Goal: Information Seeking & Learning: Learn about a topic

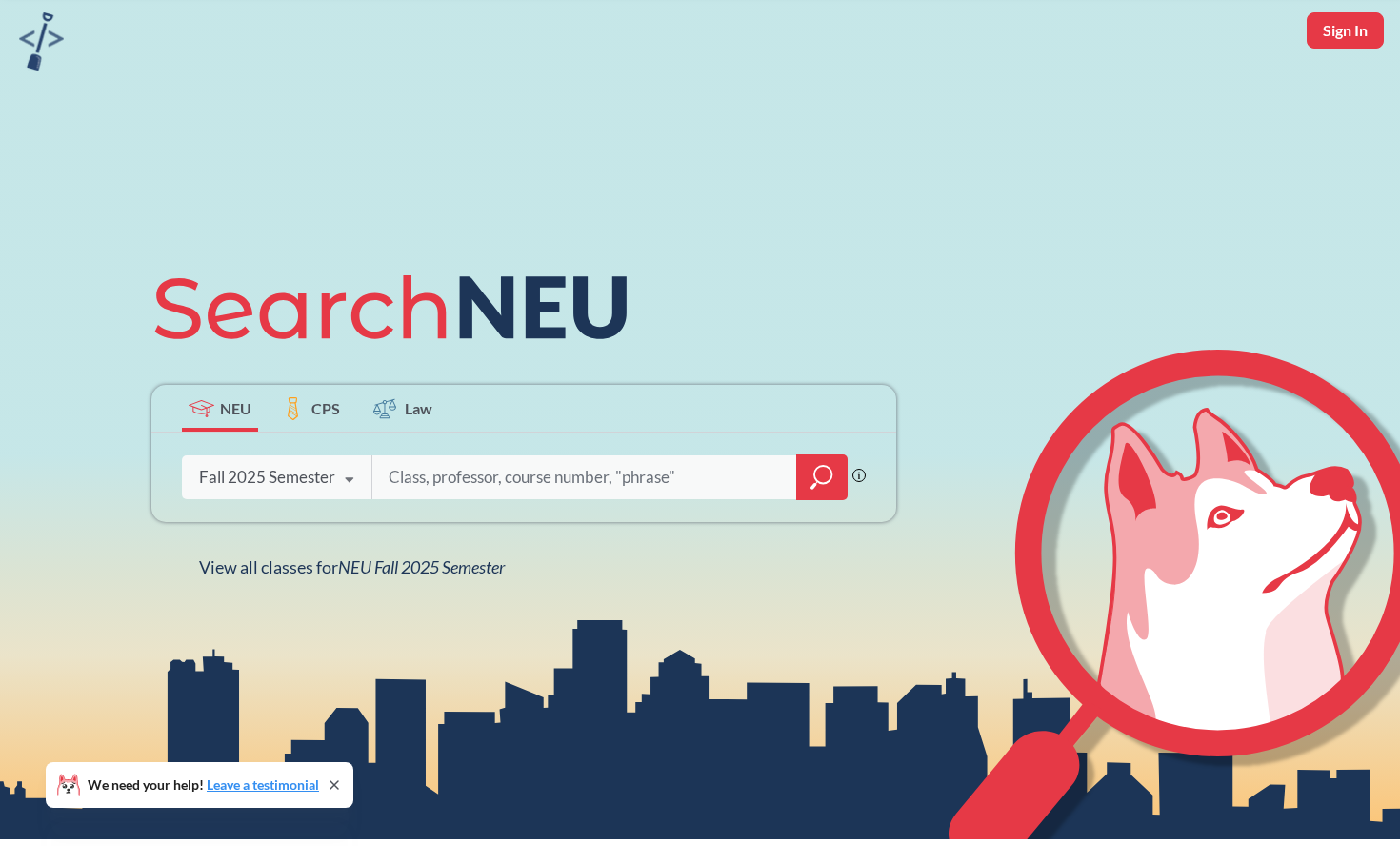
scroll to position [100, 0]
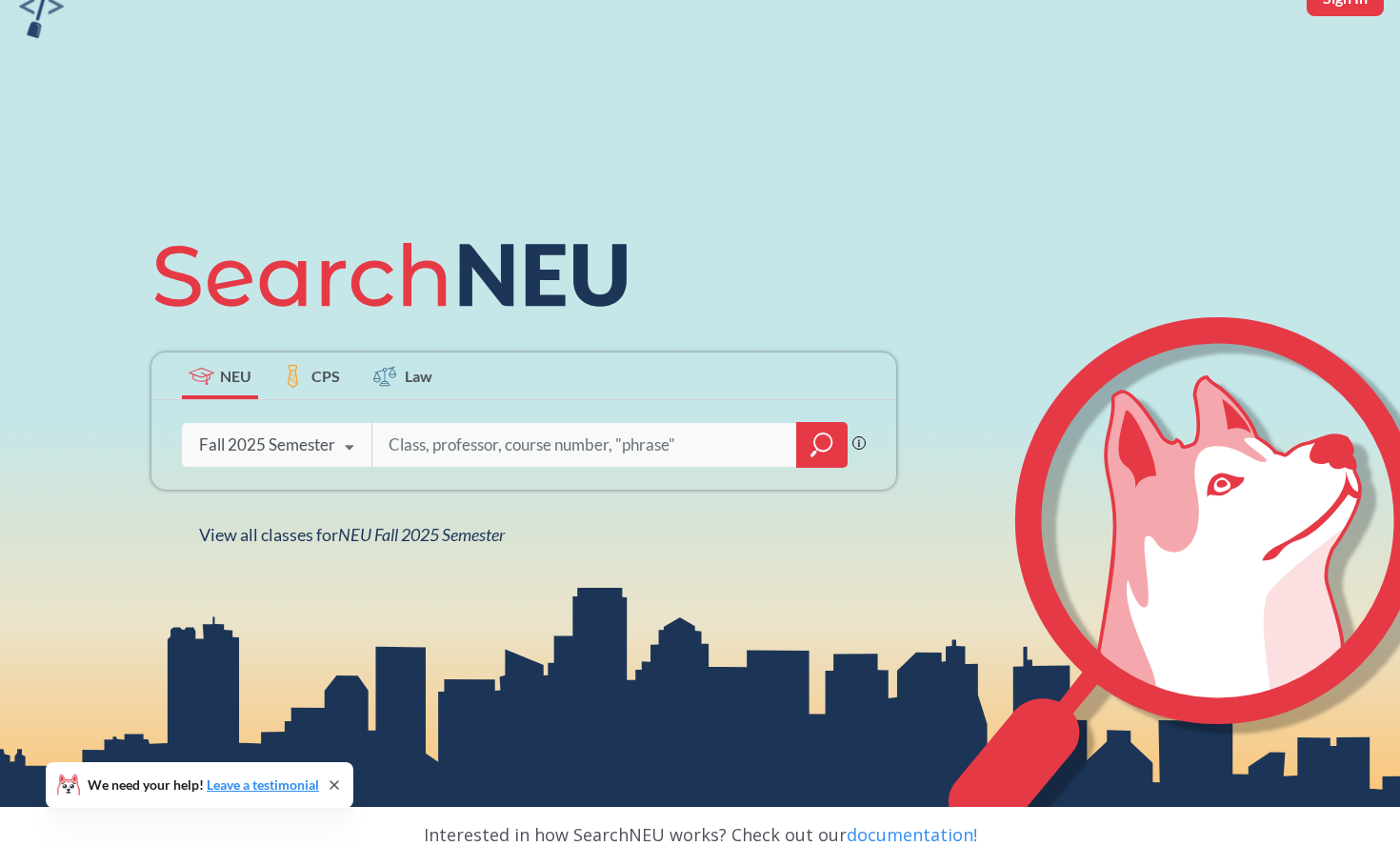
click at [387, 449] on input "search" at bounding box center [584, 444] width 396 height 40
click at [449, 452] on input "search" at bounding box center [584, 444] width 396 height 40
type input "applied econometrics"
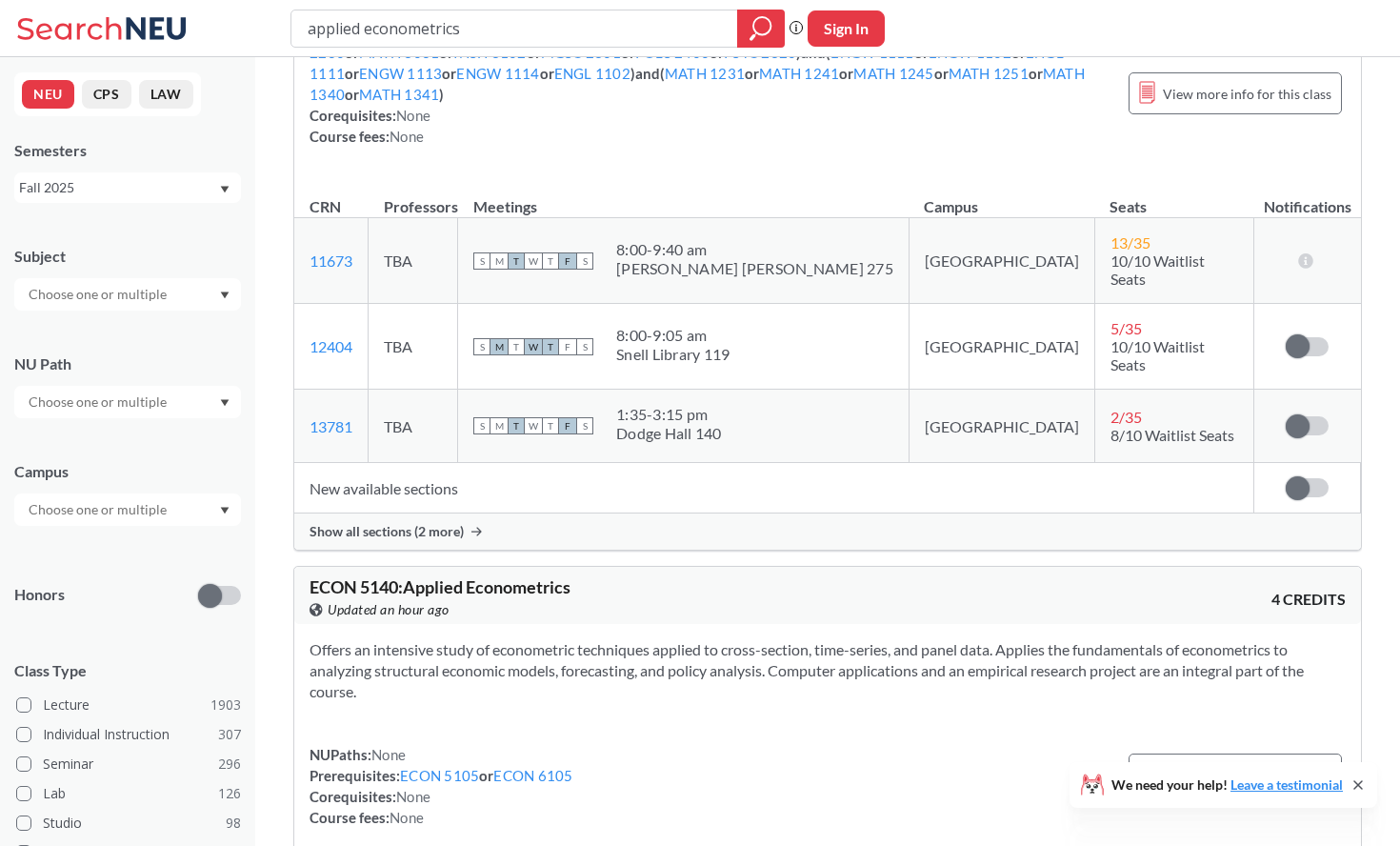
scroll to position [287, 0]
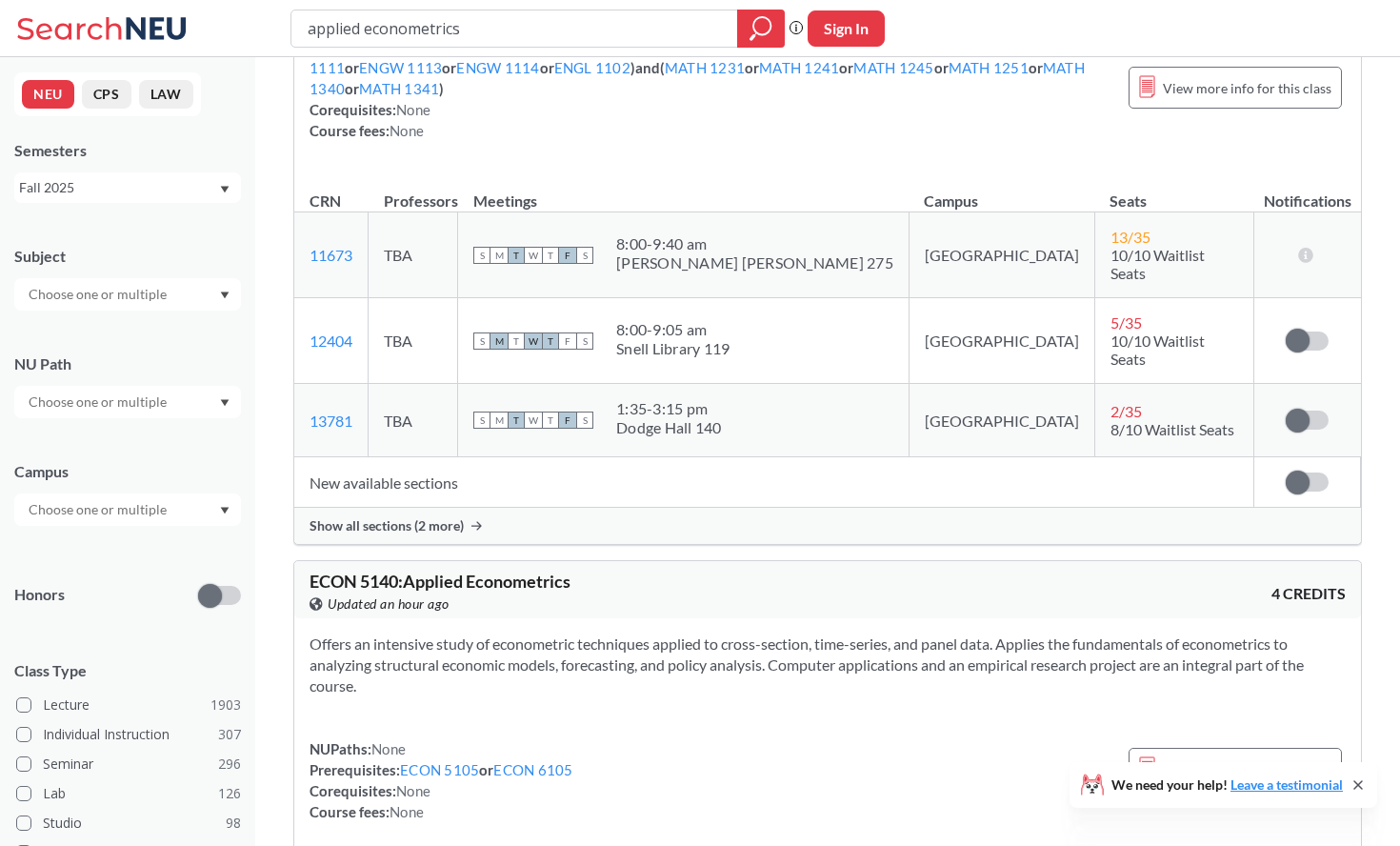
click at [441, 517] on span "Show all sections (2 more)" at bounding box center [386, 526] width 154 height 17
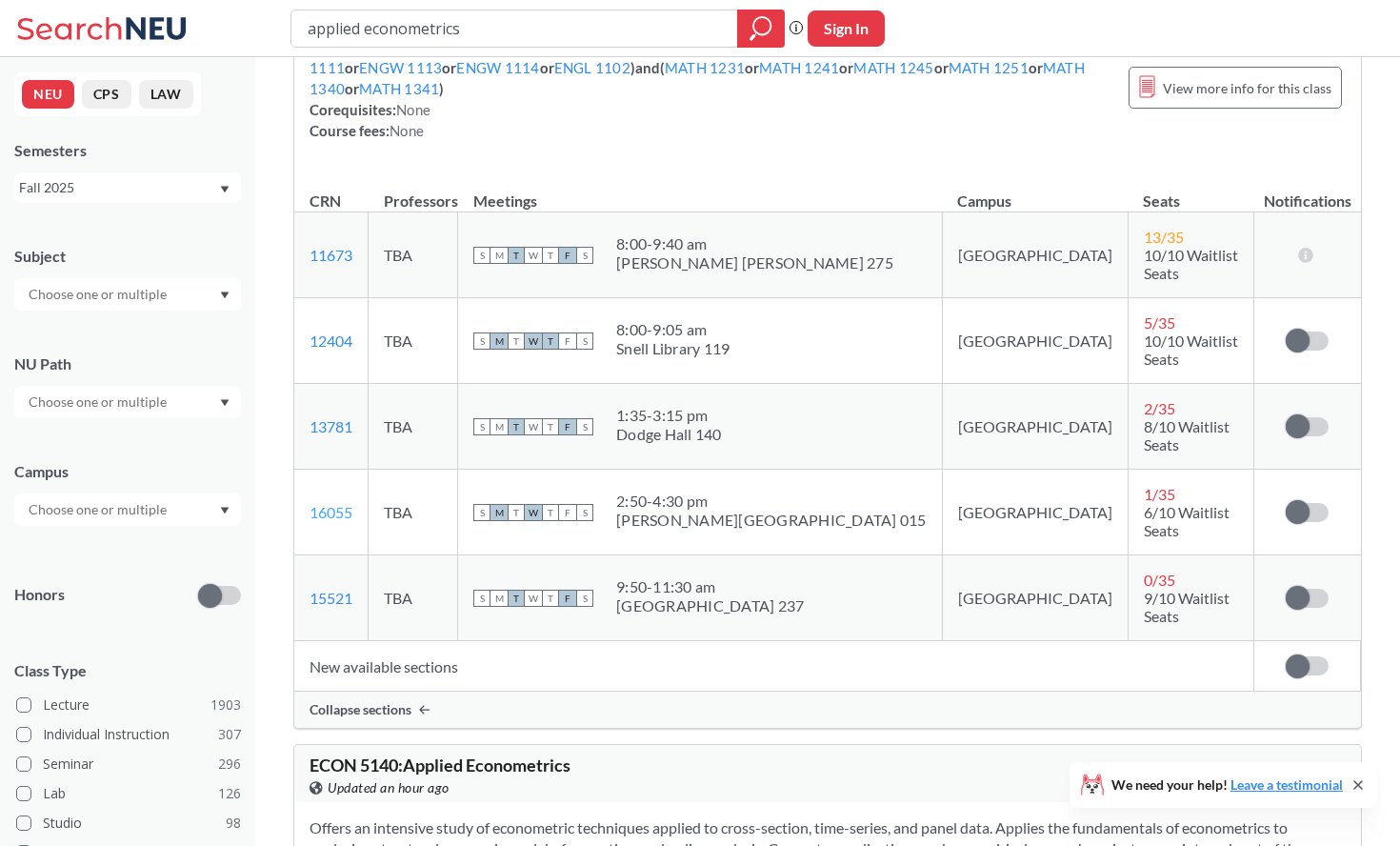
click at [317, 503] on link "16055" at bounding box center [331, 512] width 43 height 18
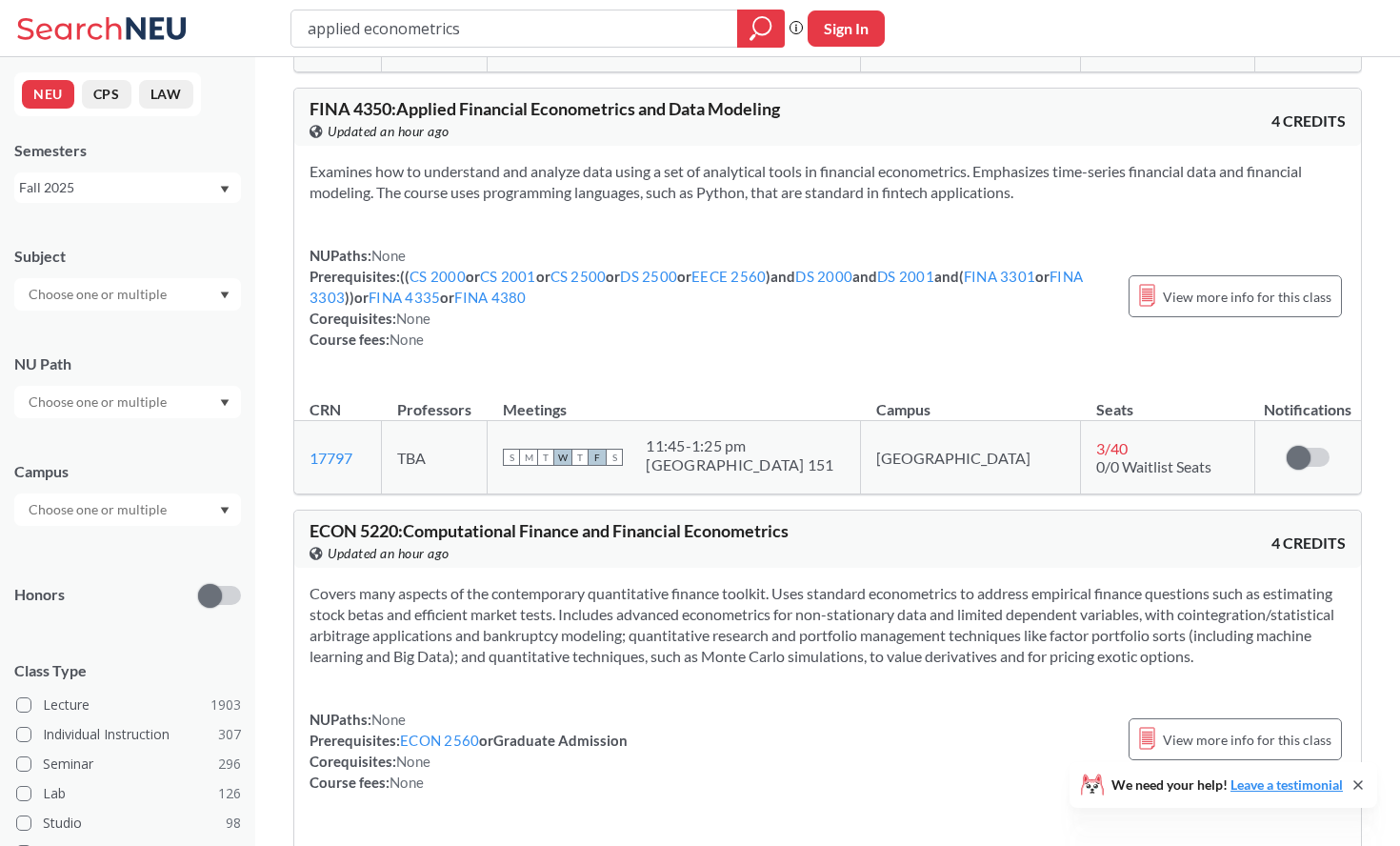
scroll to position [1367, 0]
